Goal: Register for event/course

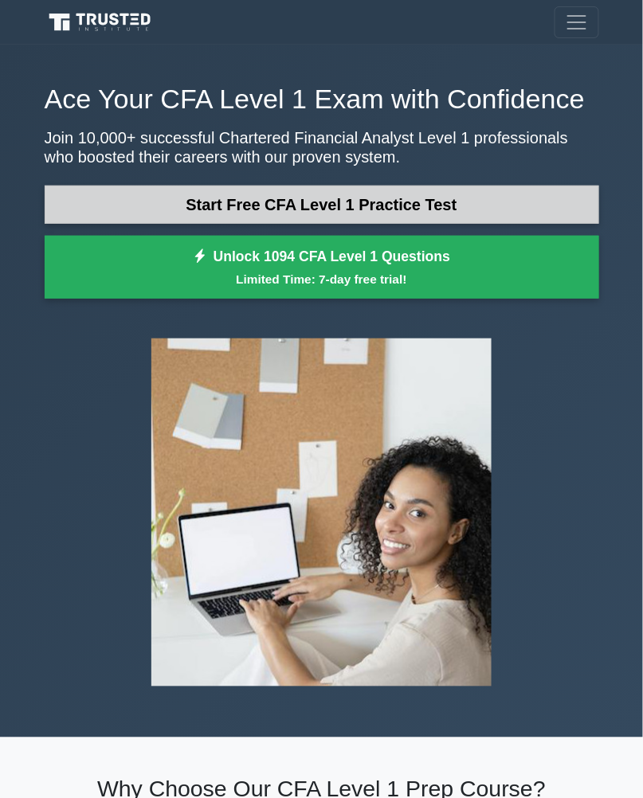
click at [116, 204] on link "Start Free CFA Level 1 Practice Test" at bounding box center [322, 205] width 554 height 38
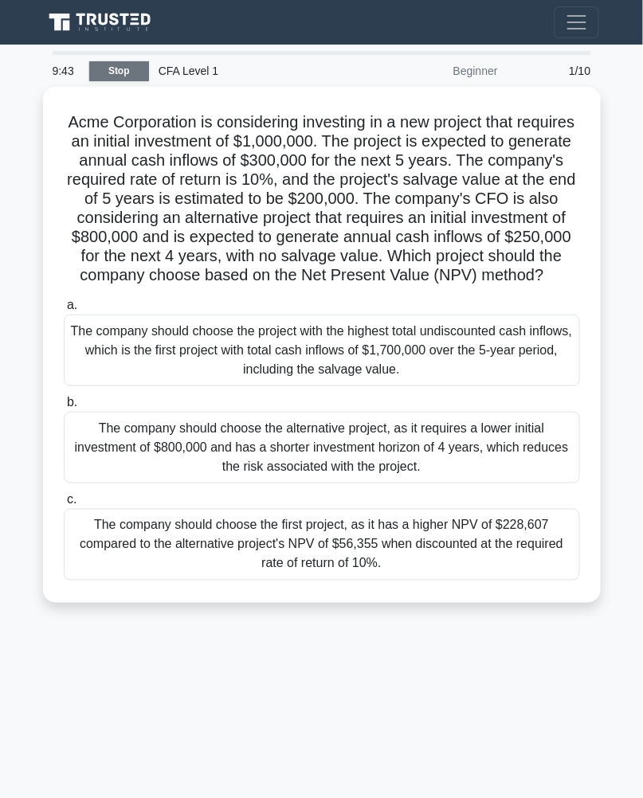
click at [125, 61] on link "Stop" at bounding box center [119, 71] width 60 height 20
